Goal: Task Accomplishment & Management: Use online tool/utility

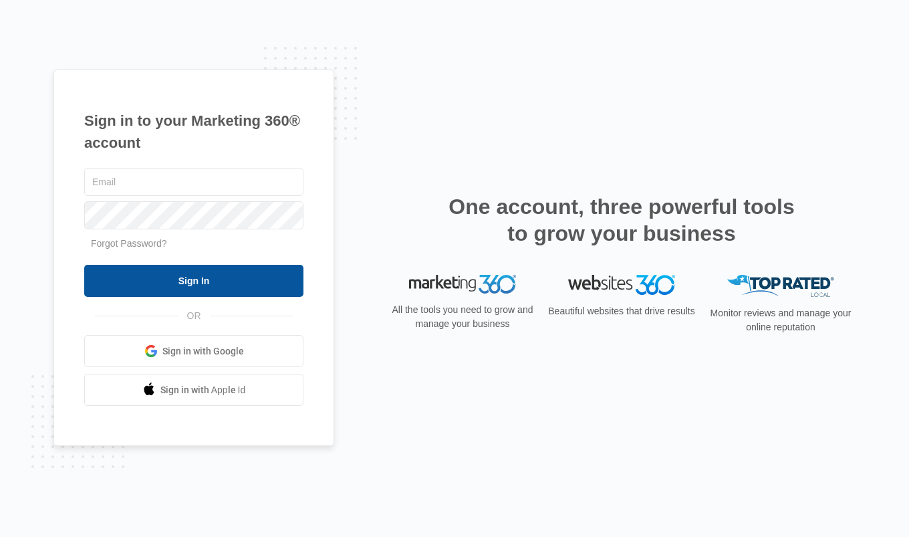
type input "[PERSON_NAME][EMAIL_ADDRESS][DOMAIN_NAME]"
click at [174, 281] on input "Sign In" at bounding box center [193, 281] width 219 height 32
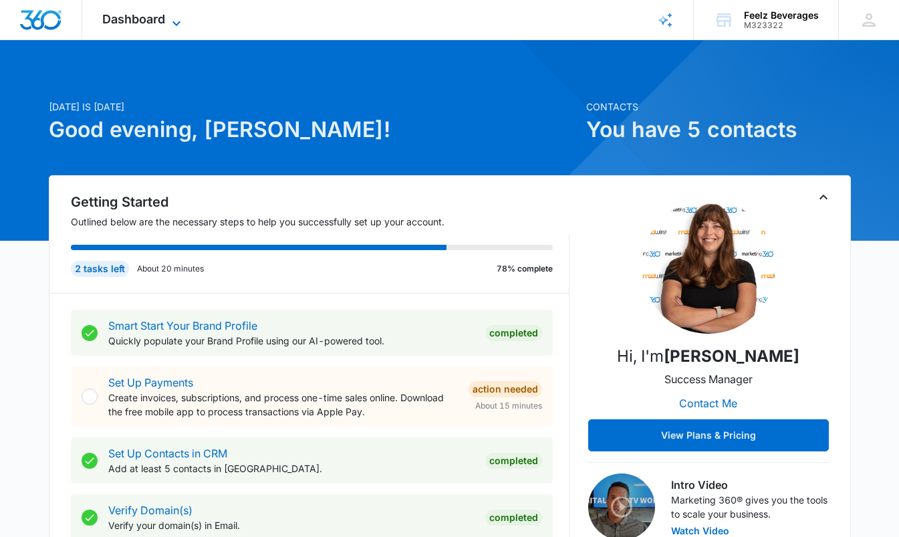
click at [150, 21] on span "Dashboard" at bounding box center [133, 19] width 63 height 14
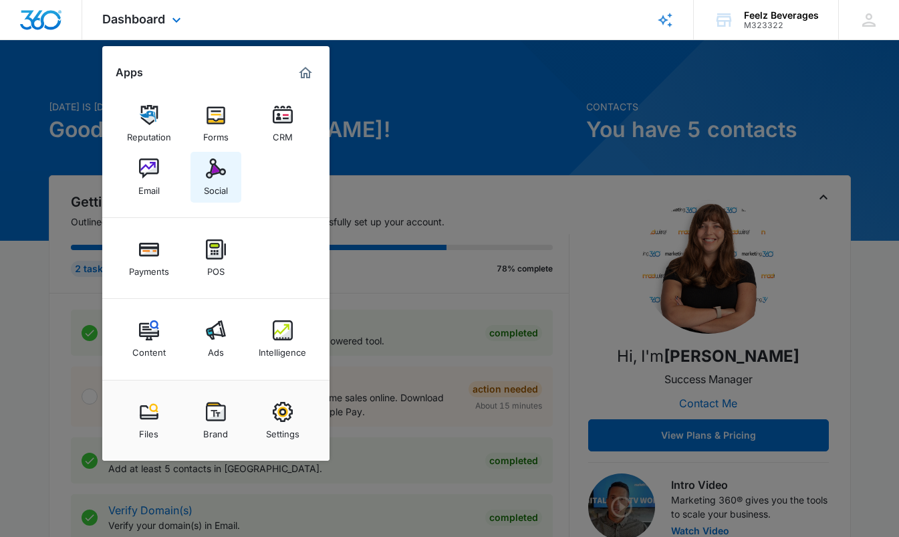
click at [217, 168] on img at bounding box center [216, 168] width 20 height 20
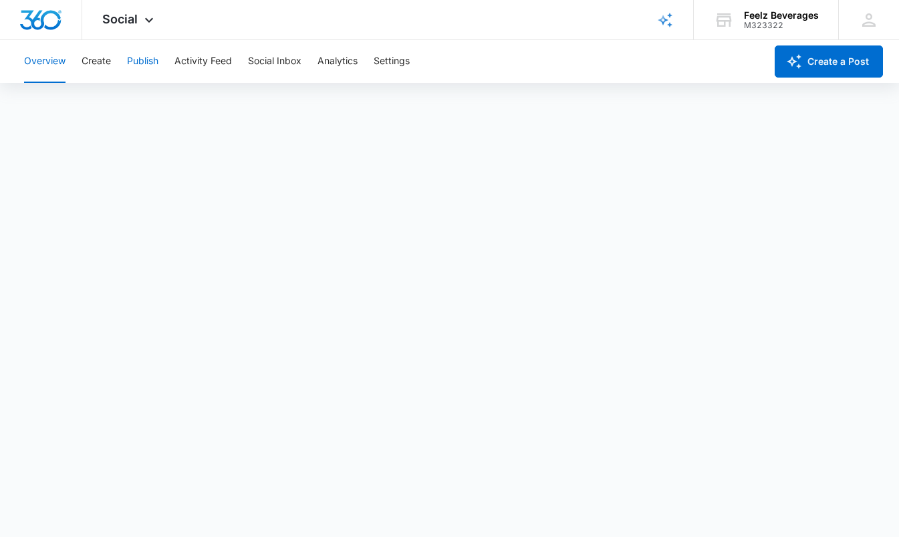
click at [140, 60] on button "Publish" at bounding box center [142, 61] width 31 height 43
click at [43, 59] on button "Overview" at bounding box center [44, 61] width 41 height 43
